Goal: Navigation & Orientation: Find specific page/section

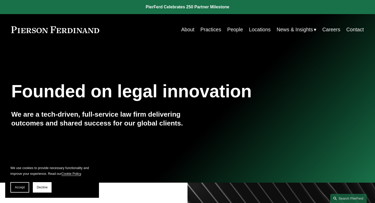
click at [185, 30] on link "About" at bounding box center [187, 30] width 13 height 10
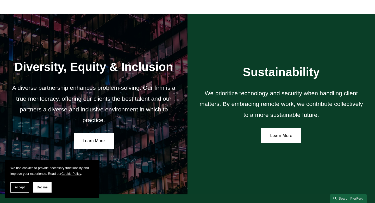
scroll to position [928, 0]
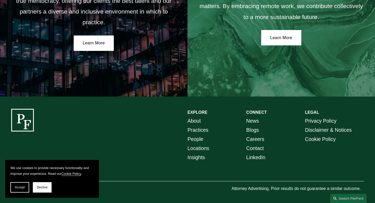
click at [195, 131] on link "Practices" at bounding box center [198, 129] width 21 height 9
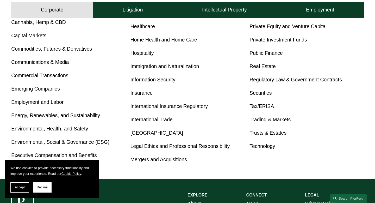
scroll to position [272, 0]
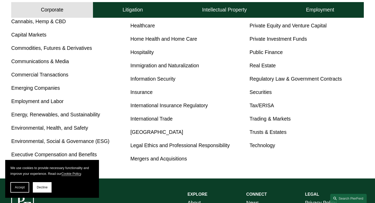
click at [51, 129] on link "Environmental, Health, and Safety" at bounding box center [49, 128] width 77 height 6
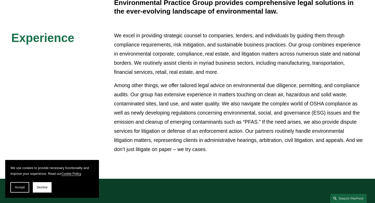
scroll to position [163, 0]
